Goal: Transaction & Acquisition: Book appointment/travel/reservation

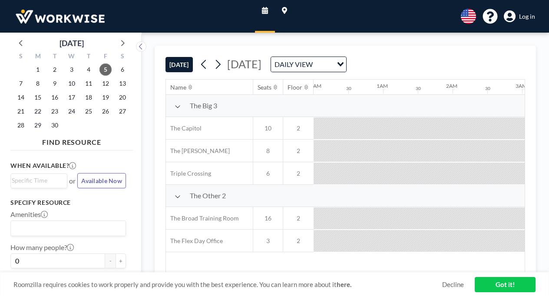
scroll to position [0, 730]
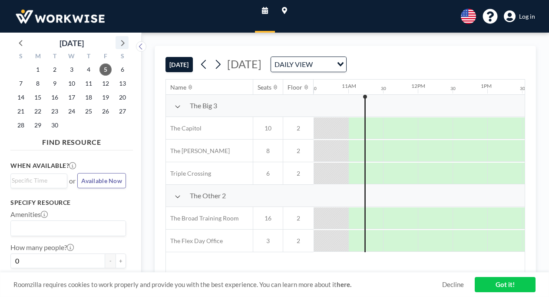
click at [123, 41] on icon at bounding box center [122, 43] width 3 height 6
click at [55, 110] on span "21" at bounding box center [55, 111] width 12 height 12
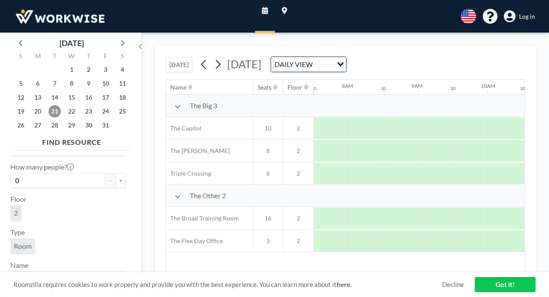
scroll to position [80, 0]
click at [120, 180] on button "+" at bounding box center [121, 180] width 10 height 15
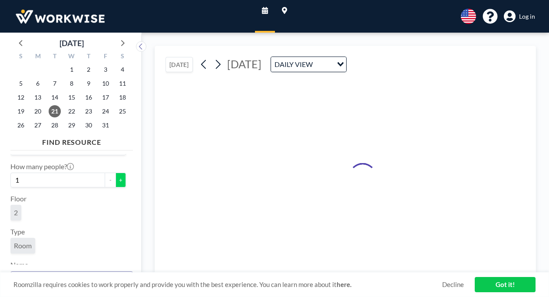
click at [120, 180] on button "+" at bounding box center [121, 180] width 10 height 15
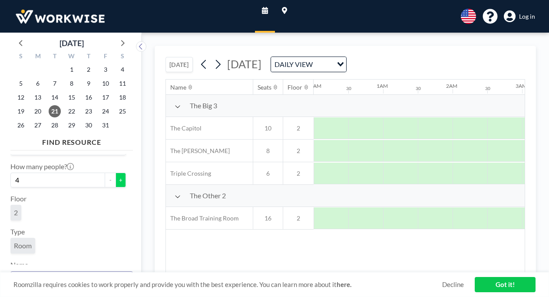
click at [120, 180] on button "+" at bounding box center [121, 180] width 10 height 15
type input "6"
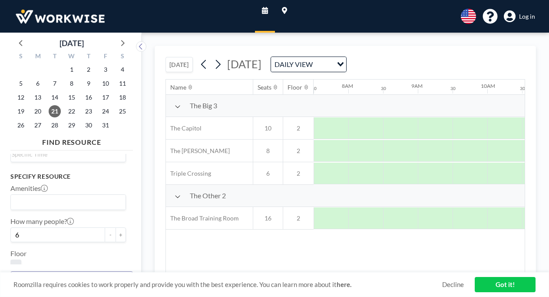
scroll to position [0, 0]
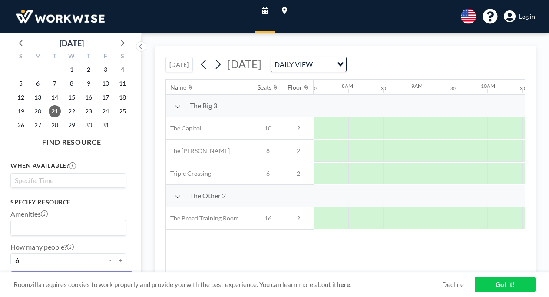
click at [40, 182] on input "Search for option" at bounding box center [66, 180] width 109 height 10
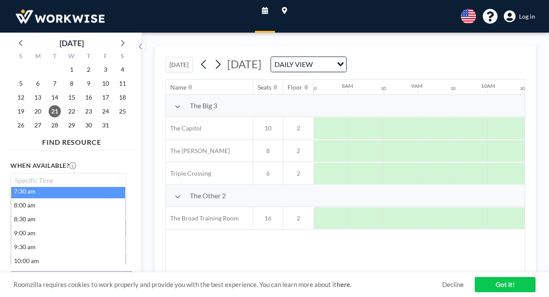
scroll to position [231, 0]
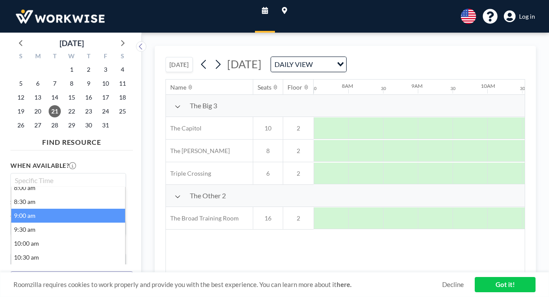
click at [28, 217] on li "9:00 am" at bounding box center [68, 216] width 114 height 14
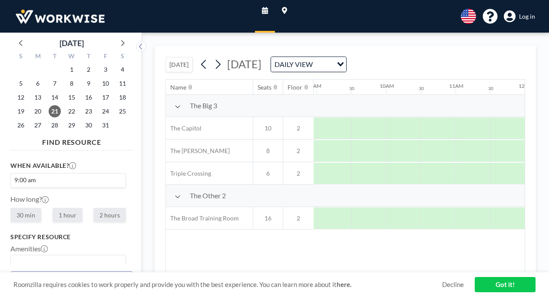
scroll to position [0, 509]
click at [511, 283] on link "Got it!" at bounding box center [505, 284] width 61 height 15
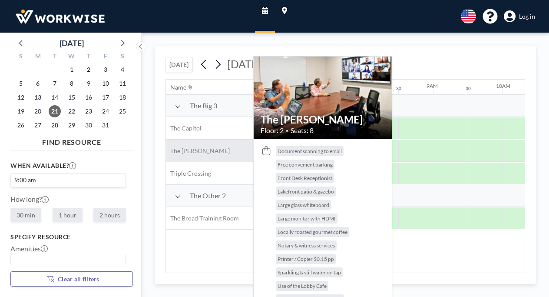
scroll to position [0, 498]
click at [189, 152] on span "The [PERSON_NAME]" at bounding box center [198, 151] width 64 height 8
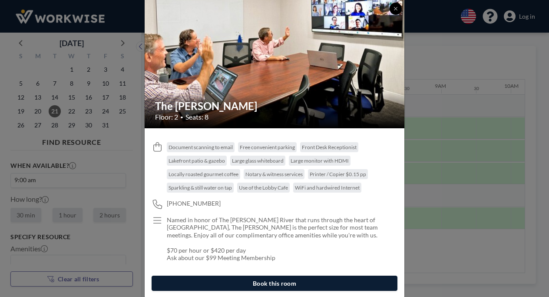
click at [395, 7] on icon at bounding box center [395, 8] width 3 height 3
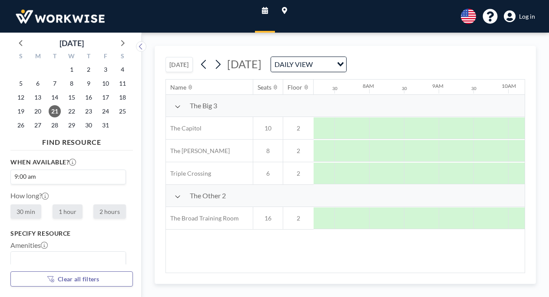
scroll to position [0, 0]
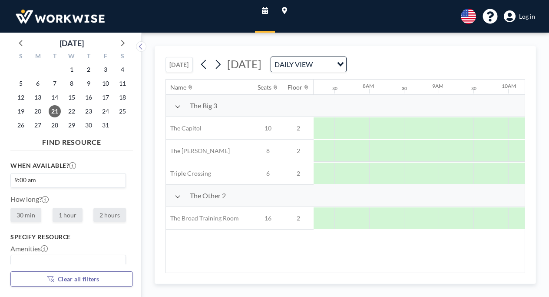
click at [54, 16] on img at bounding box center [60, 16] width 93 height 17
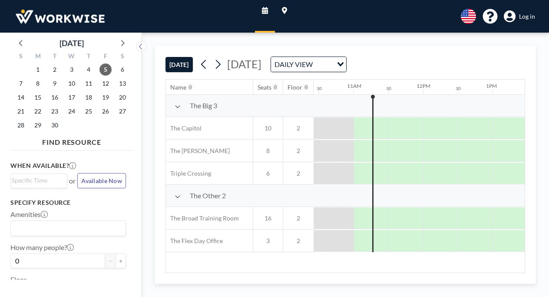
scroll to position [0, 730]
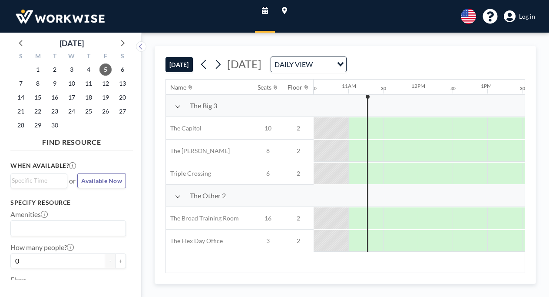
click at [344, 63] on icon "Search for option" at bounding box center [341, 64] width 6 height 4
click at [123, 44] on icon at bounding box center [122, 43] width 3 height 6
click at [53, 111] on span "21" at bounding box center [55, 111] width 12 height 12
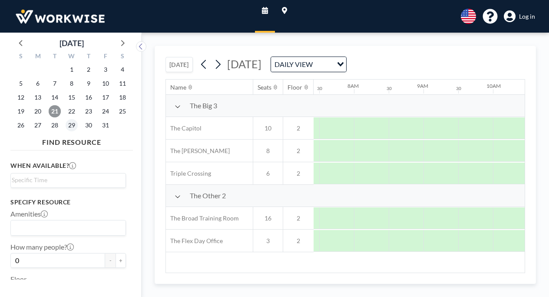
scroll to position [0, 522]
click at [70, 111] on span "22" at bounding box center [72, 111] width 12 height 12
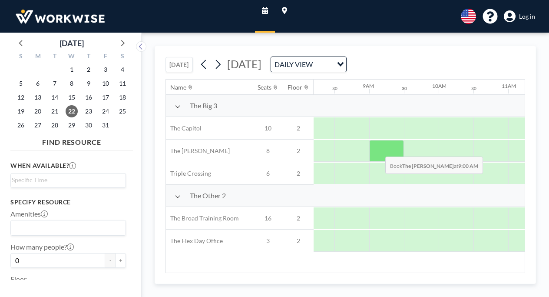
click at [379, 150] on div at bounding box center [386, 151] width 35 height 22
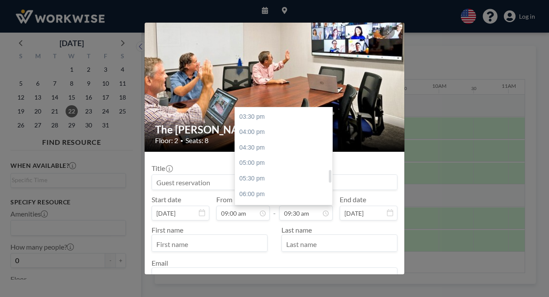
scroll to position [479, 0]
click at [255, 164] on div "05:00 pm" at bounding box center [283, 162] width 97 height 16
type input "05:00 pm"
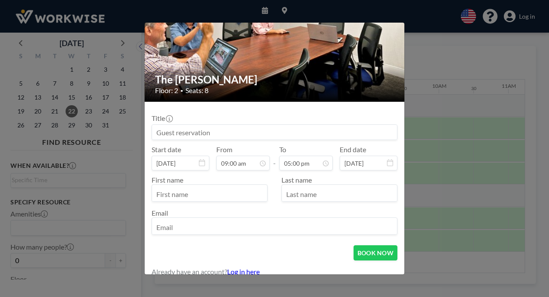
scroll to position [59, 0]
